Goal: Find specific page/section: Find specific page/section

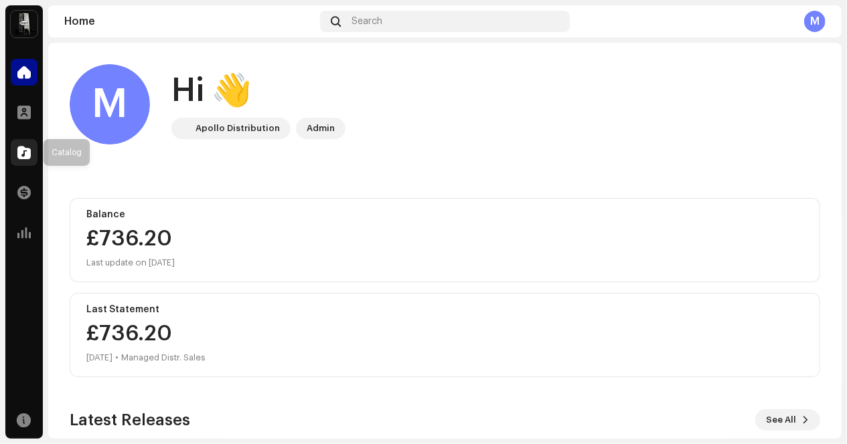
click at [25, 156] on span at bounding box center [23, 152] width 13 height 11
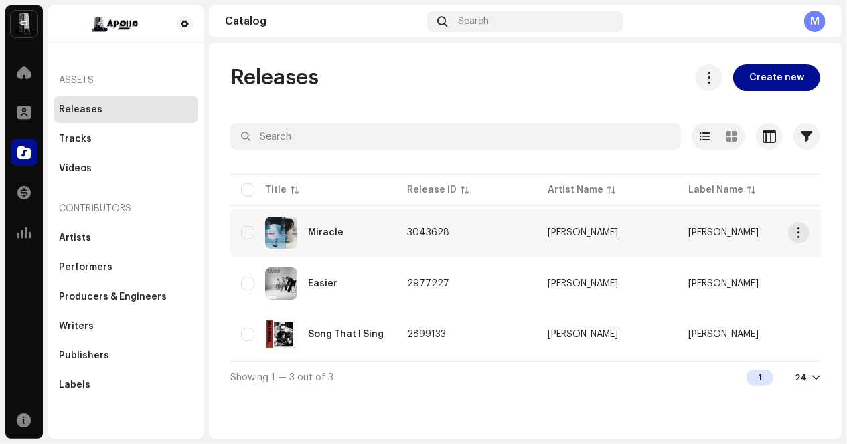
click at [288, 226] on img at bounding box center [281, 233] width 32 height 32
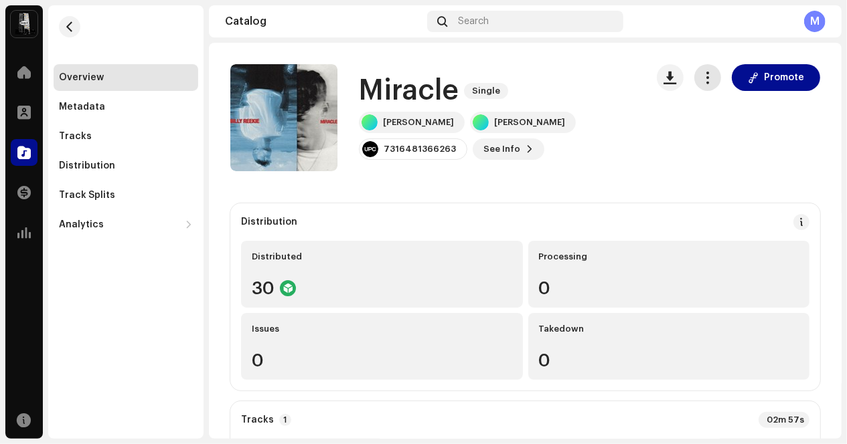
click at [701, 80] on span "button" at bounding box center [707, 77] width 13 height 11
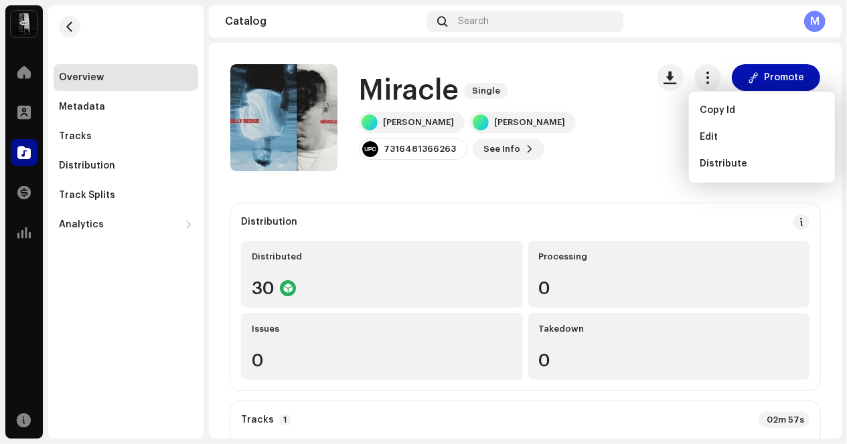
click at [764, 73] on span "Promote" at bounding box center [784, 77] width 40 height 27
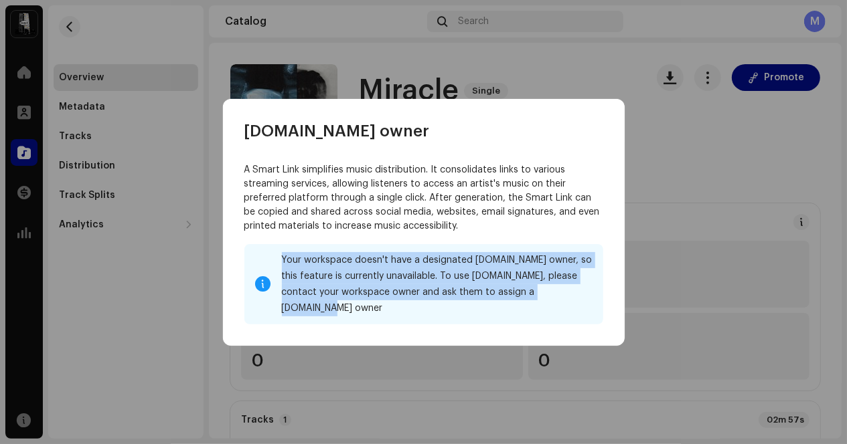
drag, startPoint x: 565, startPoint y: 302, endPoint x: 250, endPoint y: 262, distance: 317.0
click at [250, 262] on div "Your workspace doesn't have a designated [DOMAIN_NAME] owner, so this feature i…" at bounding box center [423, 284] width 359 height 80
copy div "Your workspace doesn't have a designated [DOMAIN_NAME] owner, so this feature i…"
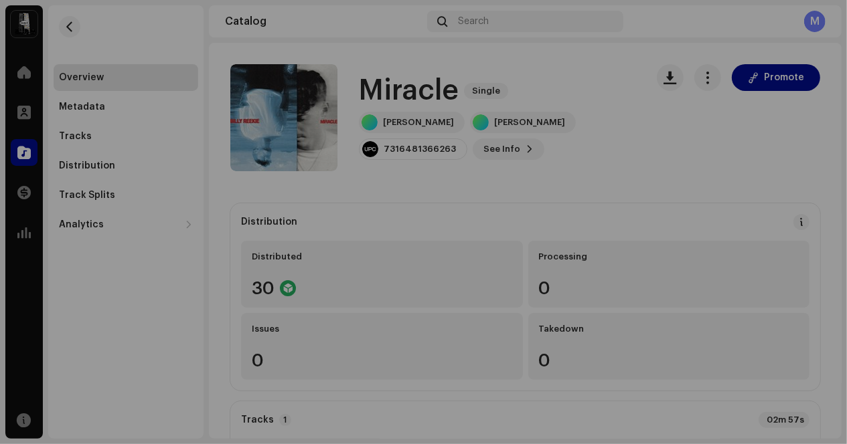
click at [679, 190] on div "[DOMAIN_NAME] owner A Smart Link simplifies music distribution. It consolidates…" at bounding box center [423, 222] width 847 height 444
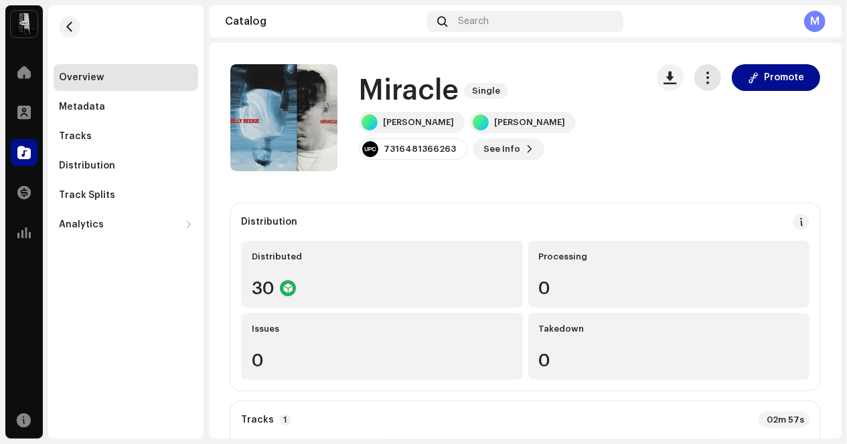
click at [701, 81] on span "button" at bounding box center [707, 77] width 13 height 11
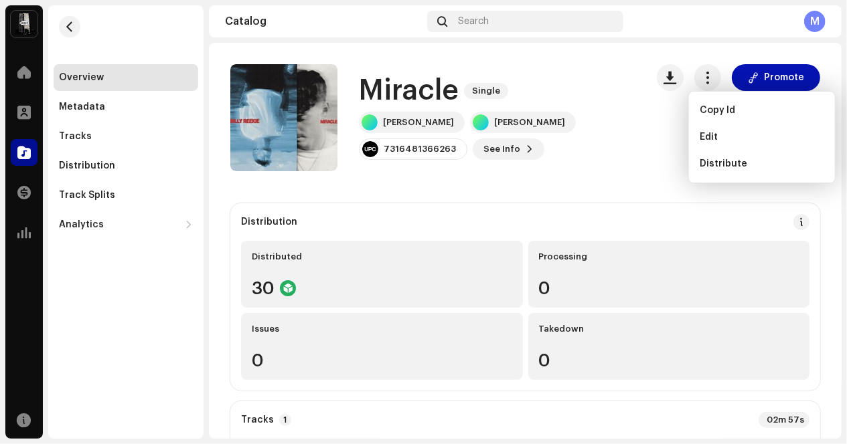
click at [748, 81] on span at bounding box center [753, 77] width 11 height 11
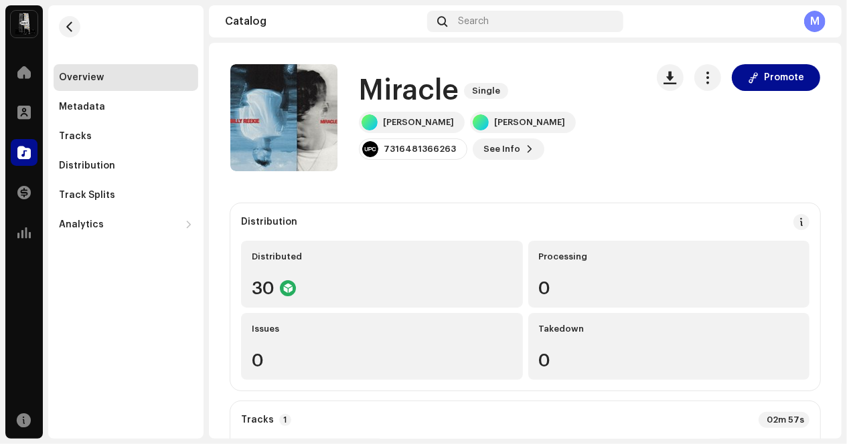
click at [658, 90] on div "[DOMAIN_NAME] owner A Smart Link simplifies music distribution. It consolidates…" at bounding box center [423, 222] width 847 height 444
click at [132, 82] on div "Overview" at bounding box center [126, 77] width 134 height 11
click at [97, 129] on div "Tracks" at bounding box center [126, 136] width 145 height 27
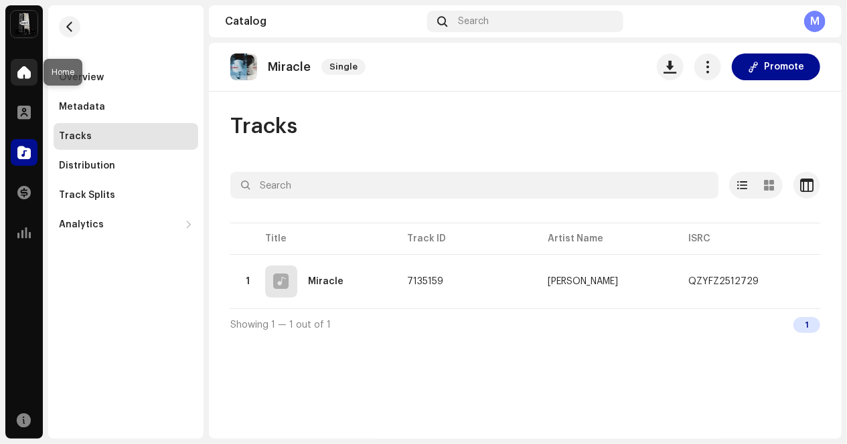
click at [24, 78] on span at bounding box center [23, 72] width 13 height 11
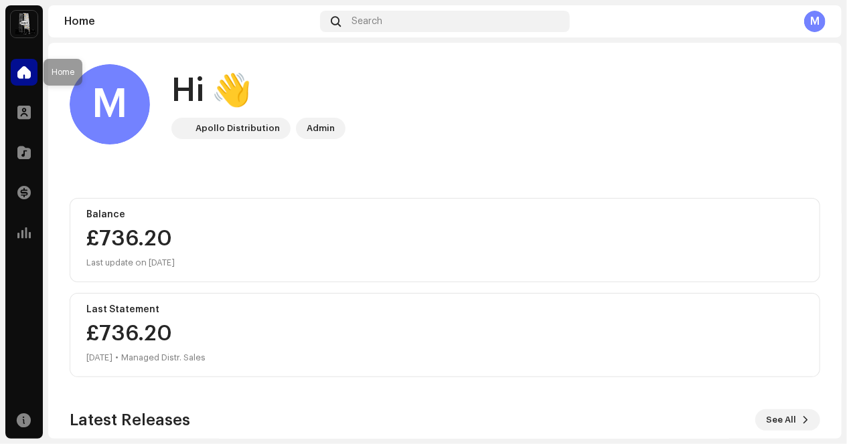
click at [32, 65] on div at bounding box center [24, 72] width 27 height 27
click at [24, 110] on span at bounding box center [23, 112] width 13 height 11
